Goal: Transaction & Acquisition: Purchase product/service

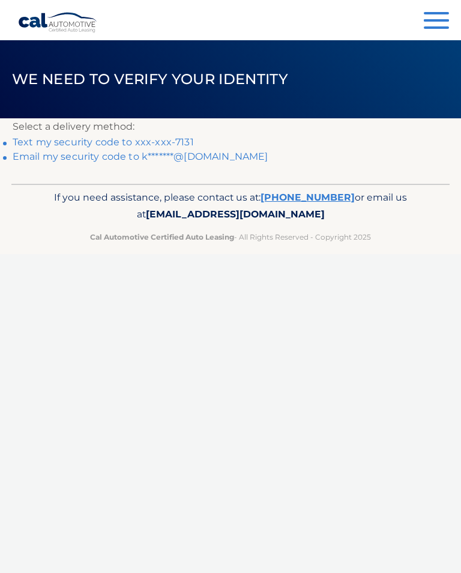
click at [189, 138] on link "Text my security code to xxx-xxx-7131" at bounding box center [103, 141] width 181 height 11
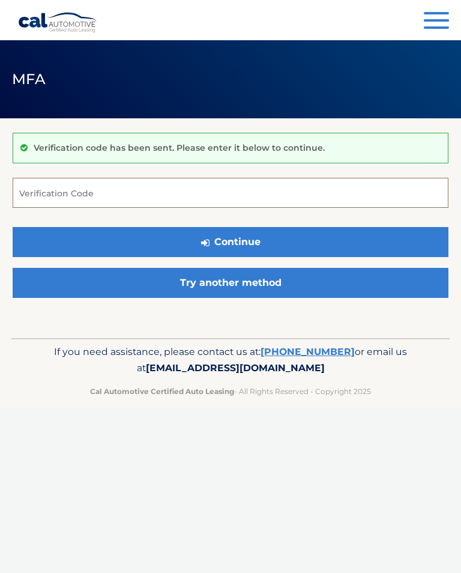
click at [47, 190] on input "Verification Code" at bounding box center [231, 193] width 436 height 30
type input "560280"
click at [244, 242] on button "Continue" at bounding box center [231, 242] width 436 height 30
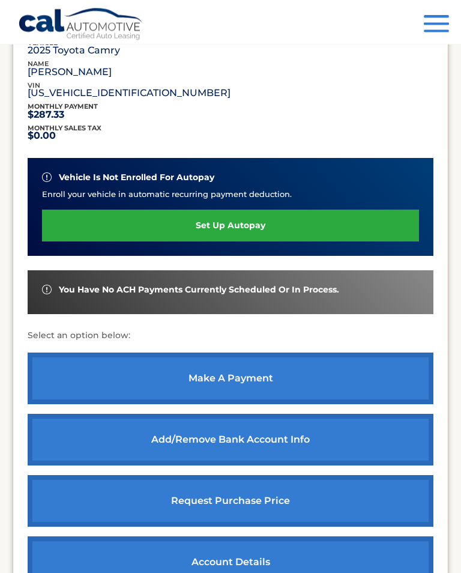
scroll to position [220, 0]
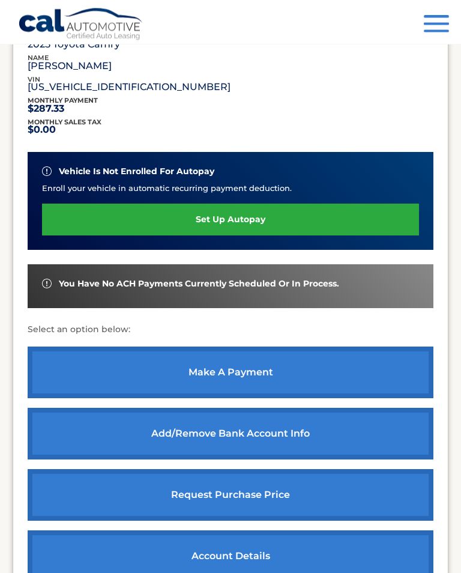
click at [243, 371] on link "make a payment" at bounding box center [231, 373] width 406 height 52
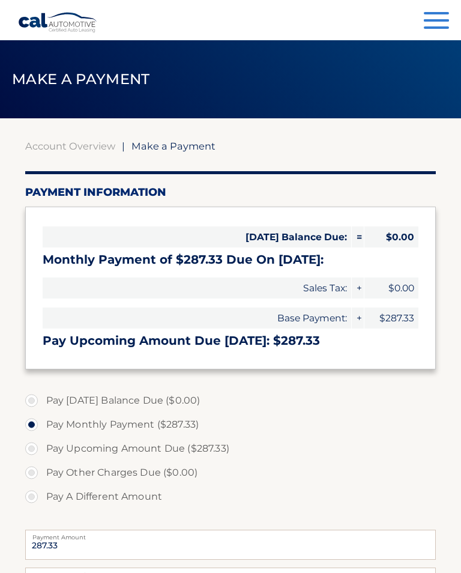
select select "YjA2YmU0MWItY2EwZC00YTY1LTlmYzMtYmQ0MjBhMDI5OGQy"
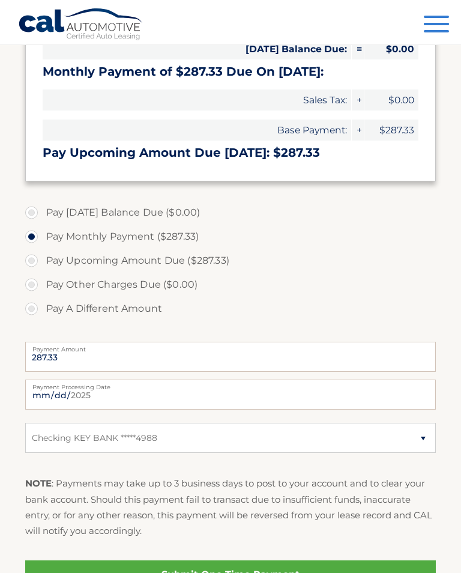
scroll to position [193, 0]
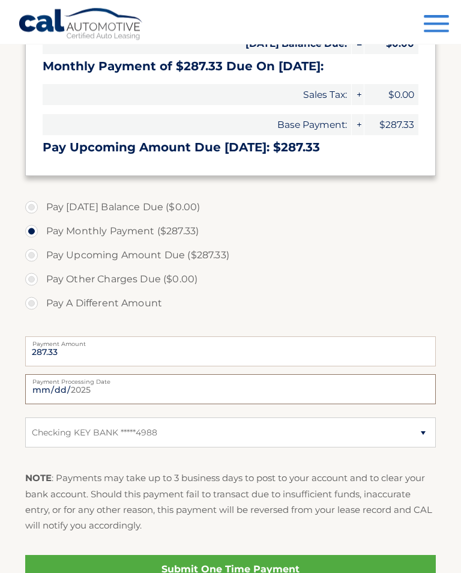
click at [268, 389] on input "2025-09-12" at bounding box center [230, 389] width 411 height 30
type input "2025-09-26"
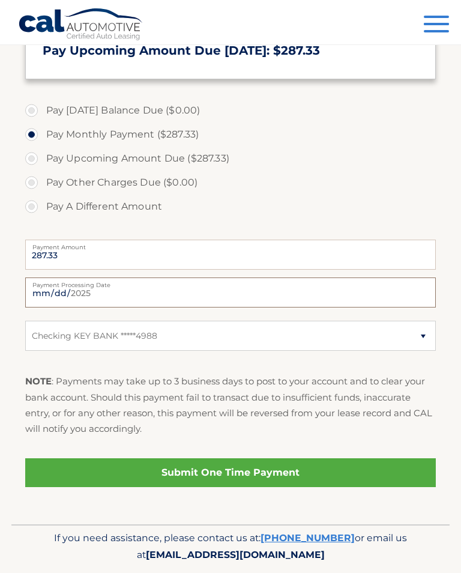
scroll to position [290, 0]
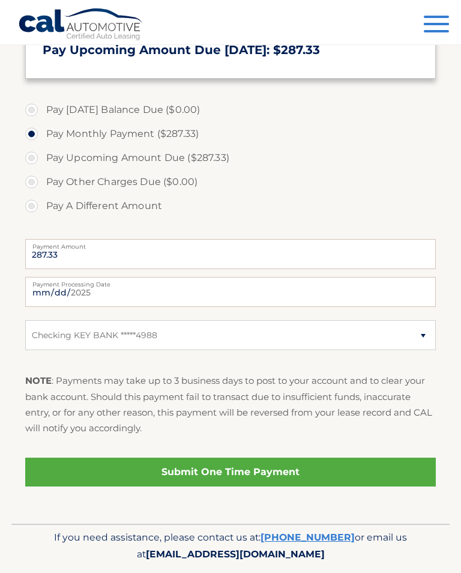
click at [272, 468] on link "Submit One Time Payment" at bounding box center [230, 471] width 411 height 29
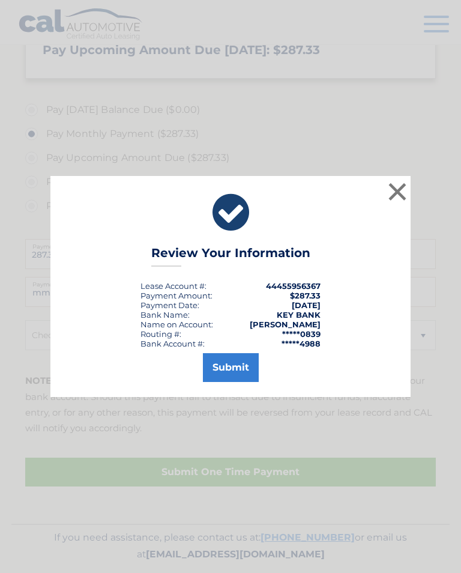
click at [230, 373] on button "Submit" at bounding box center [231, 367] width 56 height 29
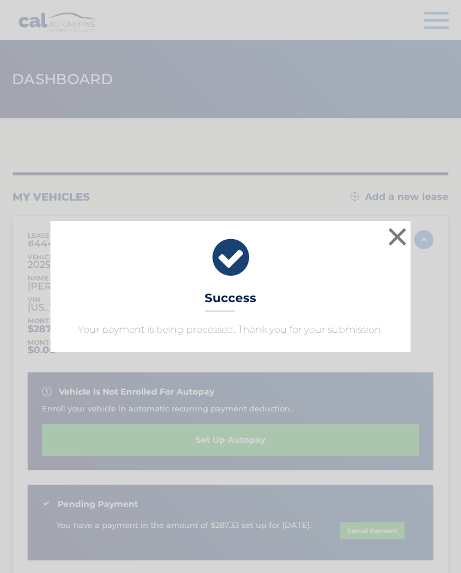
click at [398, 230] on button "×" at bounding box center [397, 236] width 24 height 24
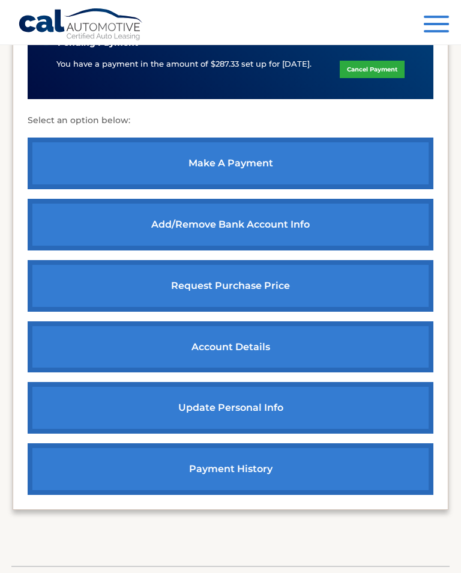
scroll to position [460, 0]
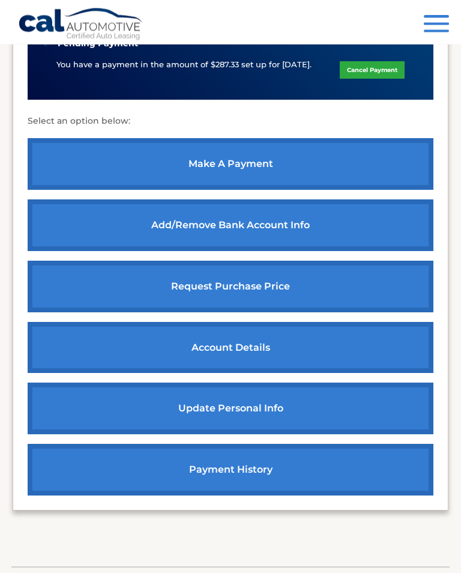
click at [253, 342] on link "account details" at bounding box center [231, 348] width 406 height 52
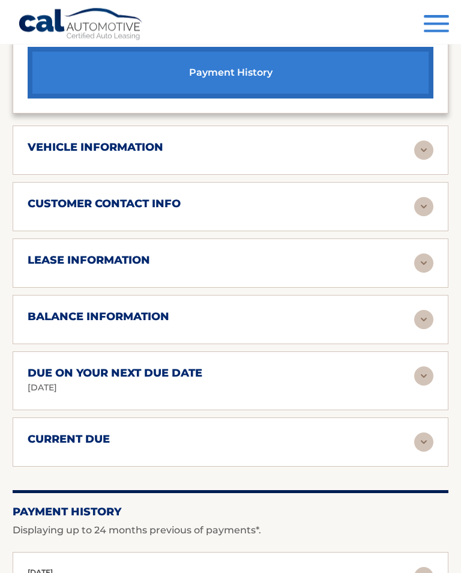
scroll to position [844, 0]
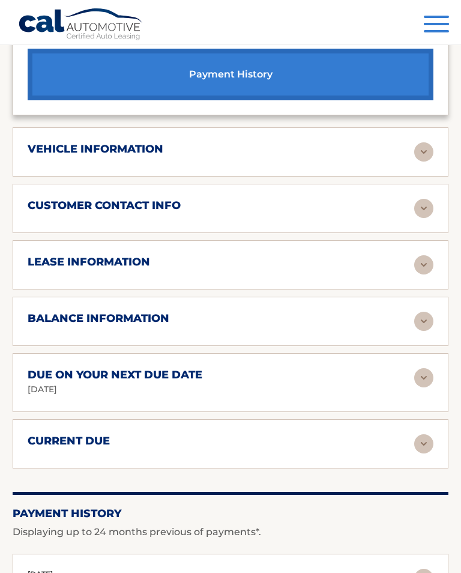
click at [427, 313] on img at bounding box center [423, 320] width 19 height 19
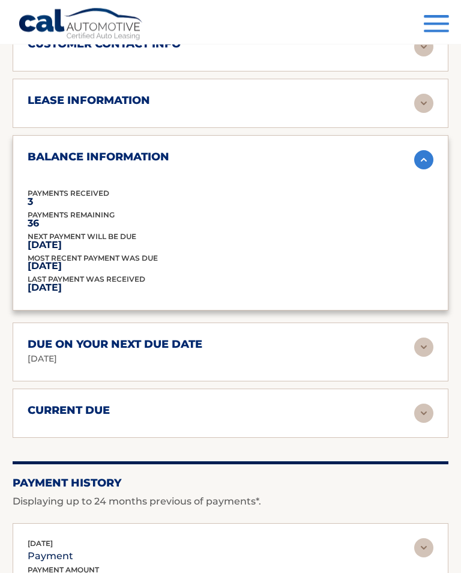
scroll to position [1014, 0]
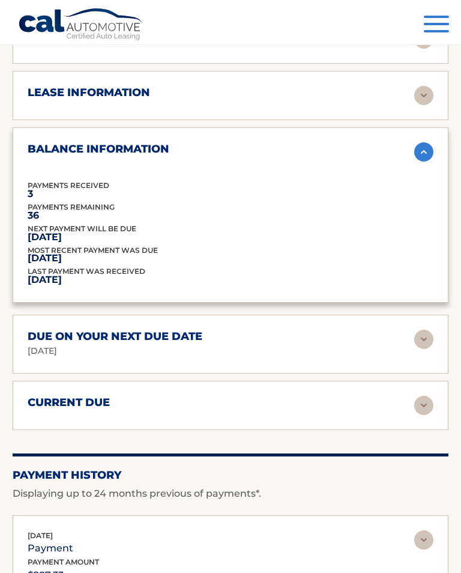
click at [426, 397] on img at bounding box center [423, 404] width 19 height 19
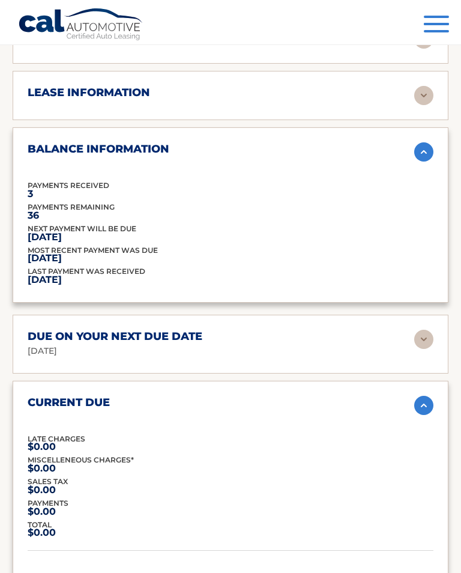
click at [427, 395] on img at bounding box center [423, 404] width 19 height 19
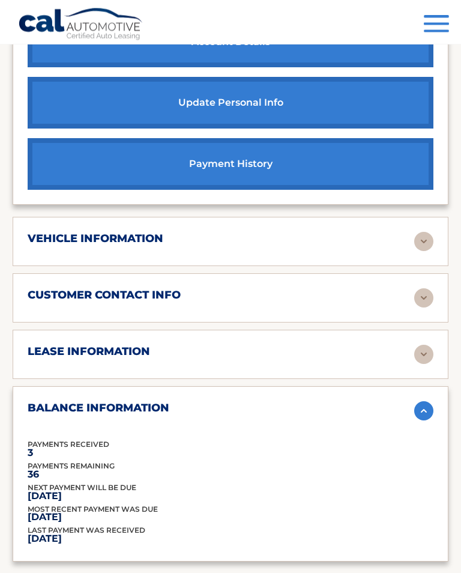
scroll to position [748, 0]
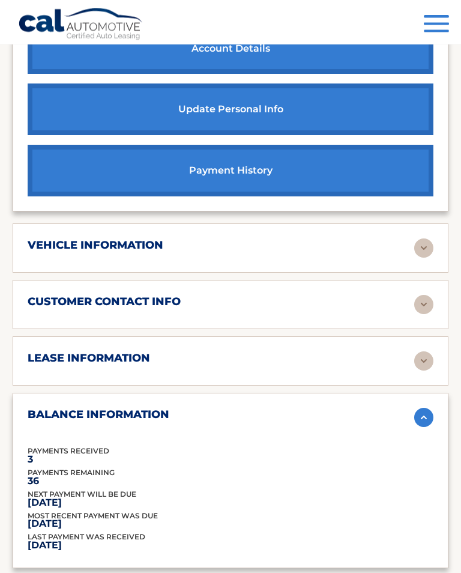
click at [424, 352] on img at bounding box center [423, 361] width 19 height 19
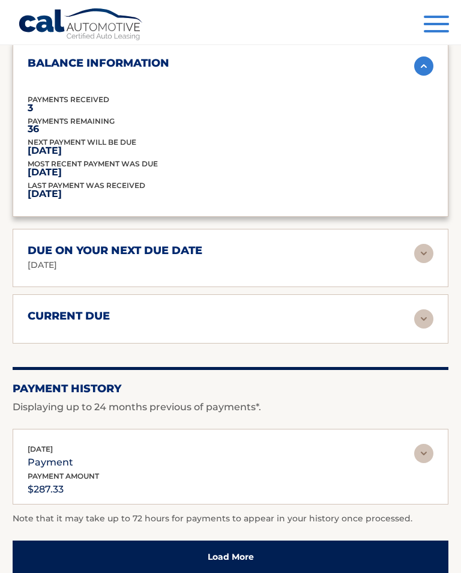
scroll to position [1391, 0]
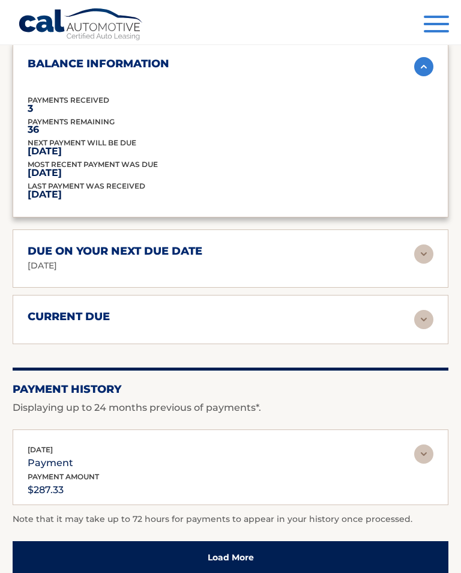
click at [435, 26] on button "Menu" at bounding box center [436, 26] width 25 height 20
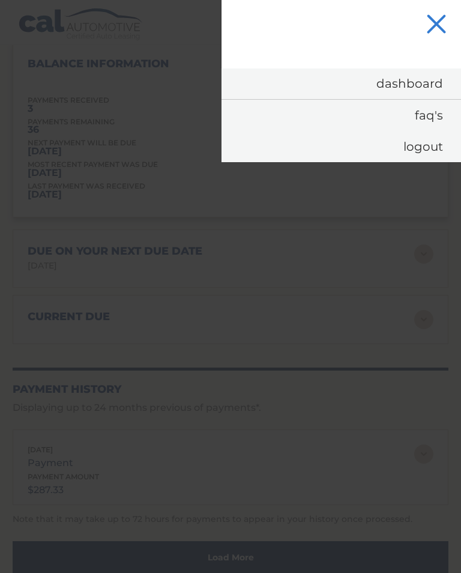
click at [439, 19] on button "Menu" at bounding box center [436, 26] width 25 height 20
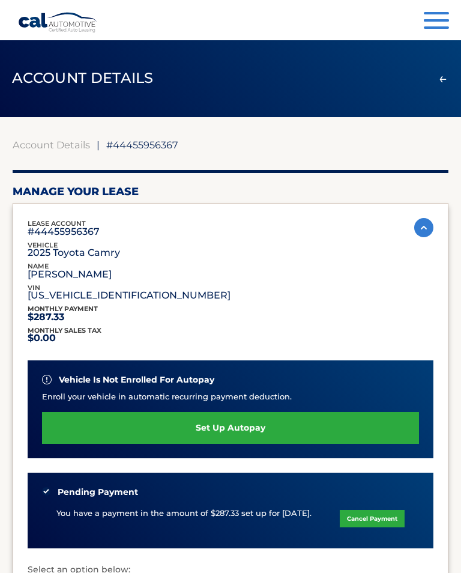
scroll to position [0, 0]
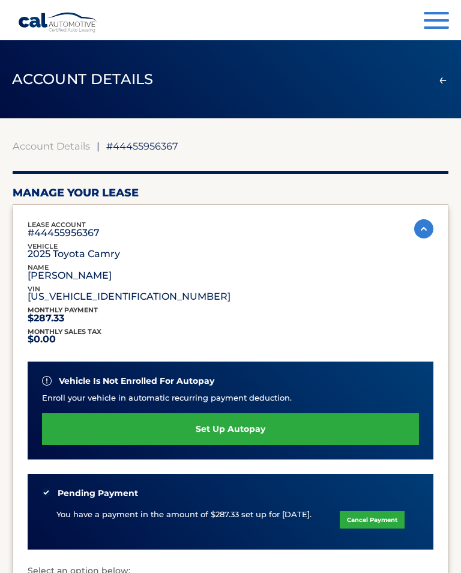
click at [435, 15] on button "Menu" at bounding box center [436, 22] width 25 height 20
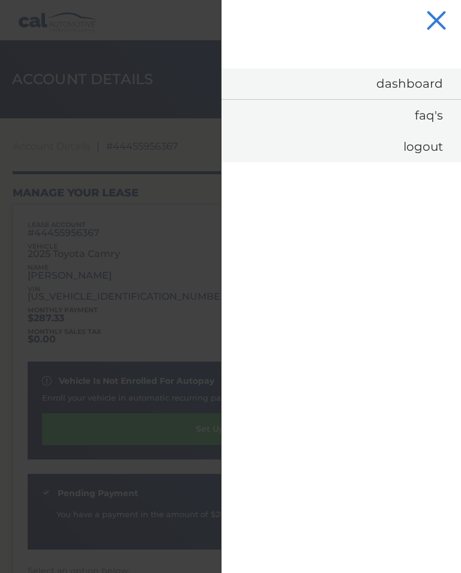
click at [419, 142] on link "Logout" at bounding box center [340, 146] width 239 height 31
